Goal: Transaction & Acquisition: Subscribe to service/newsletter

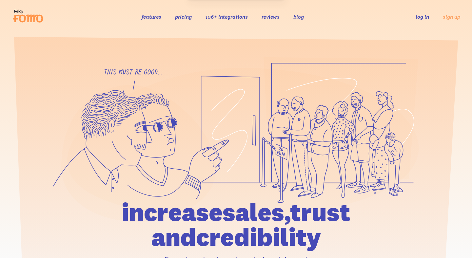
click at [190, 19] on link "pricing" at bounding box center [183, 16] width 17 height 7
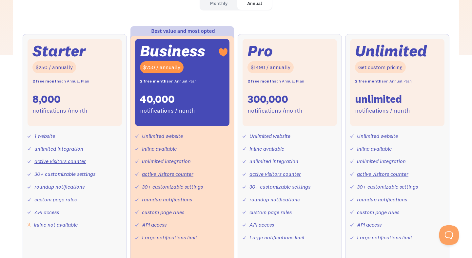
scroll to position [223, 0]
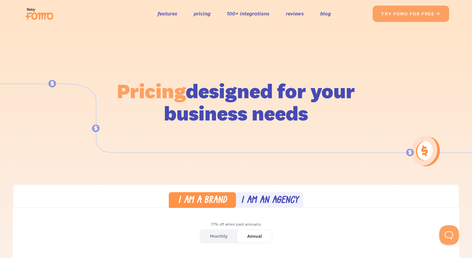
click at [329, 173] on div at bounding box center [236, 158] width 472 height 260
click at [199, 0] on div "the original social proof app features pricing 100+ integrations reviews blog S…" at bounding box center [236, 14] width 472 height 28
